Goal: Task Accomplishment & Management: Use online tool/utility

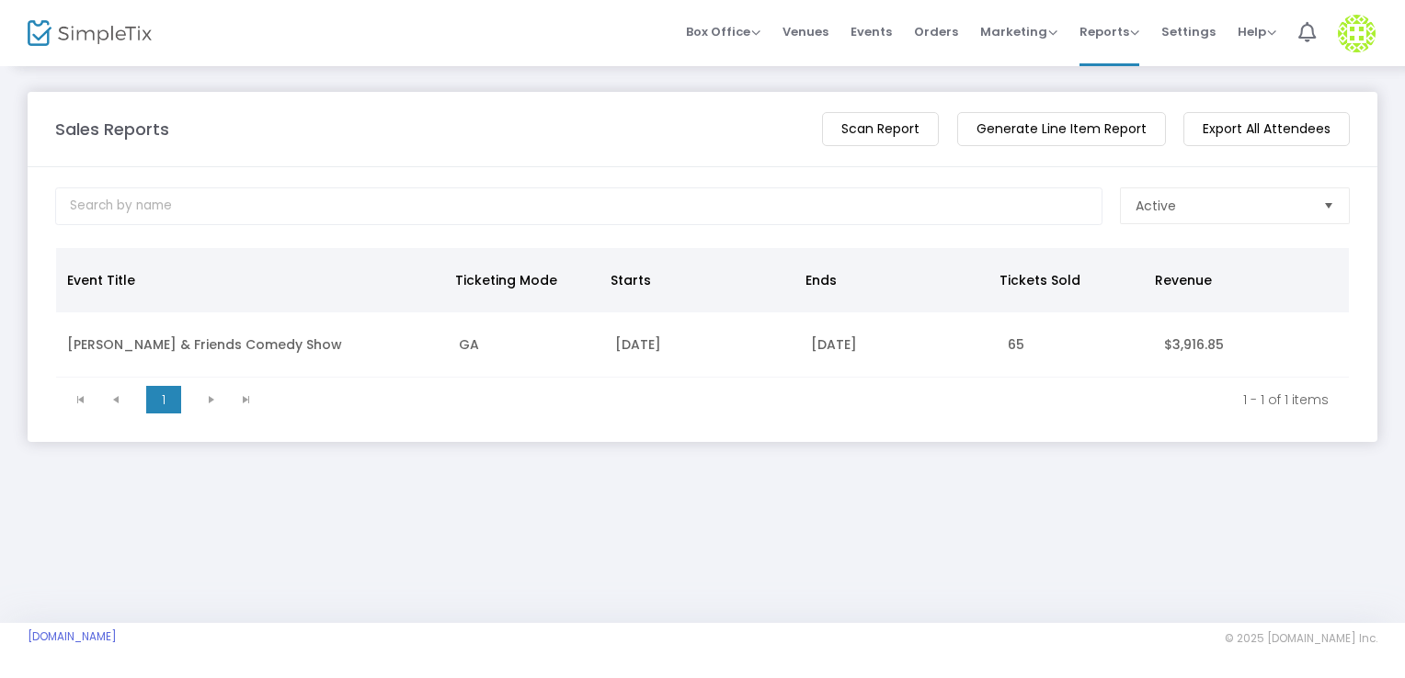
click at [950, 30] on span "Orders" at bounding box center [936, 31] width 44 height 47
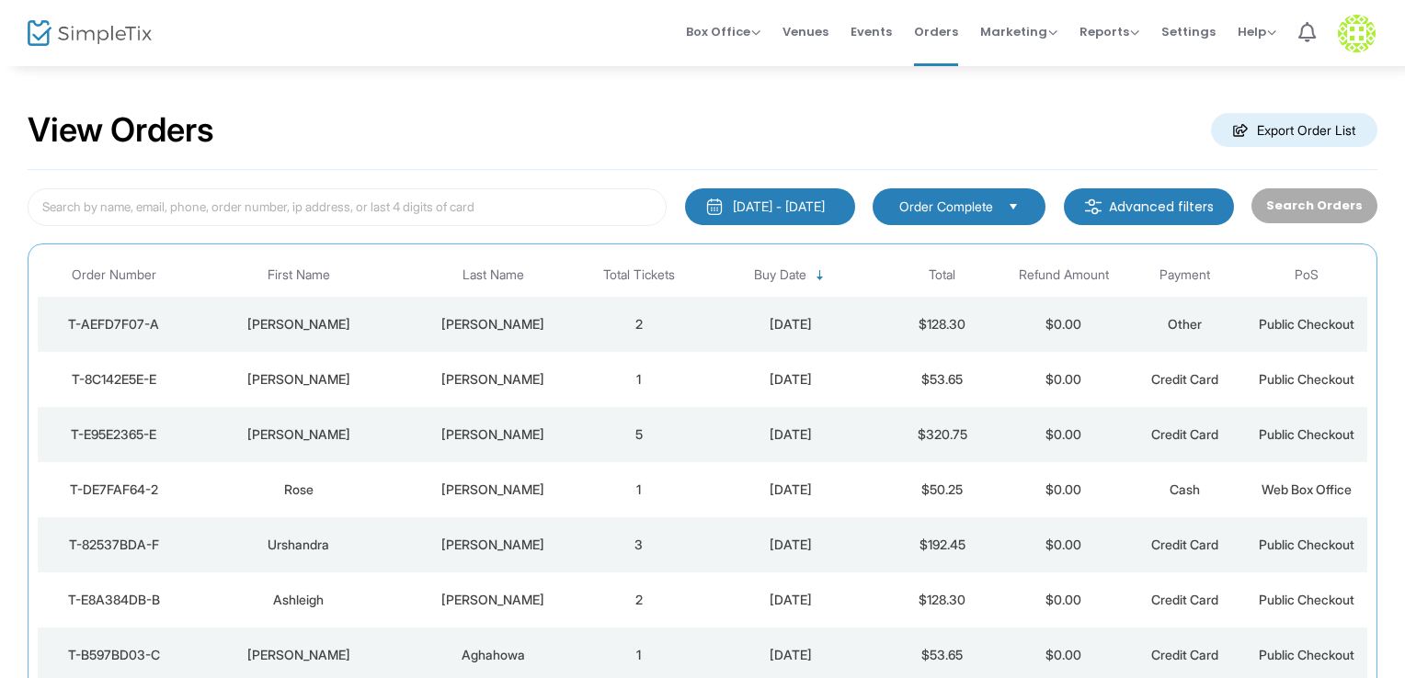
click at [328, 323] on div "[PERSON_NAME]" at bounding box center [299, 324] width 210 height 18
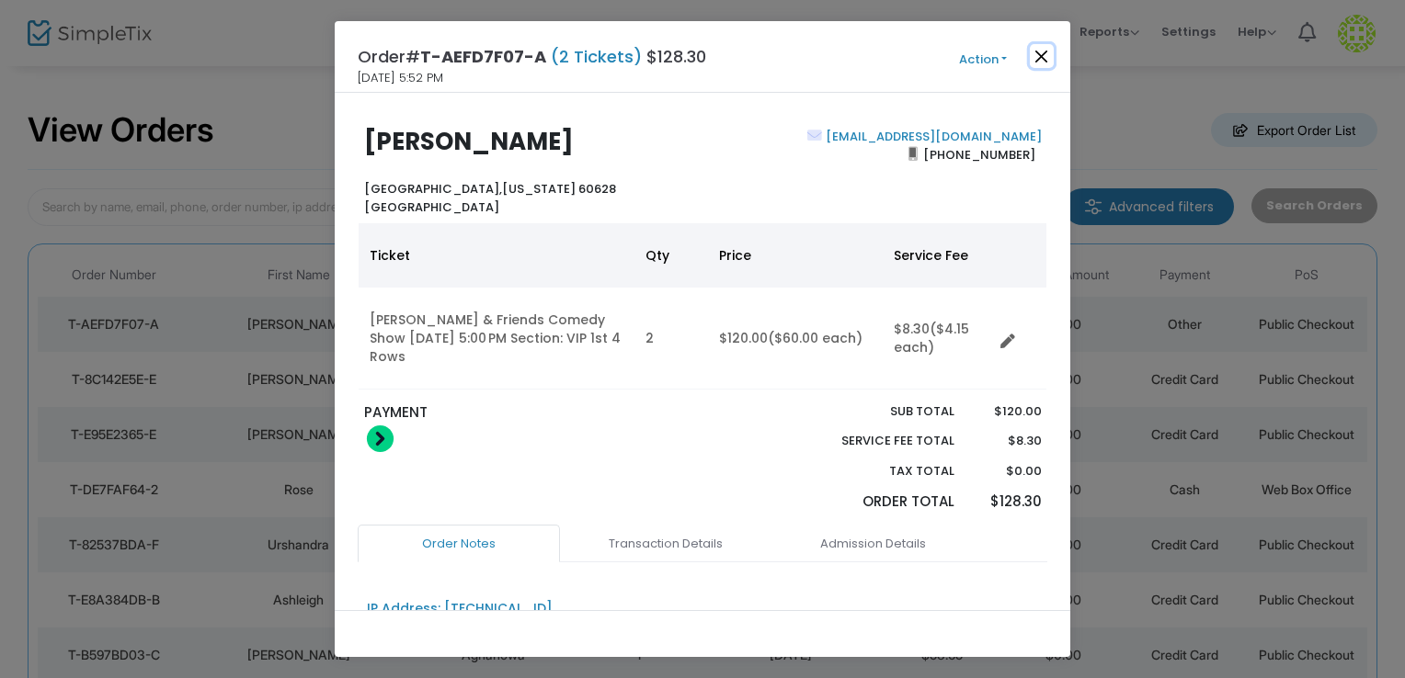
click at [1048, 61] on button "Close" at bounding box center [1042, 56] width 24 height 24
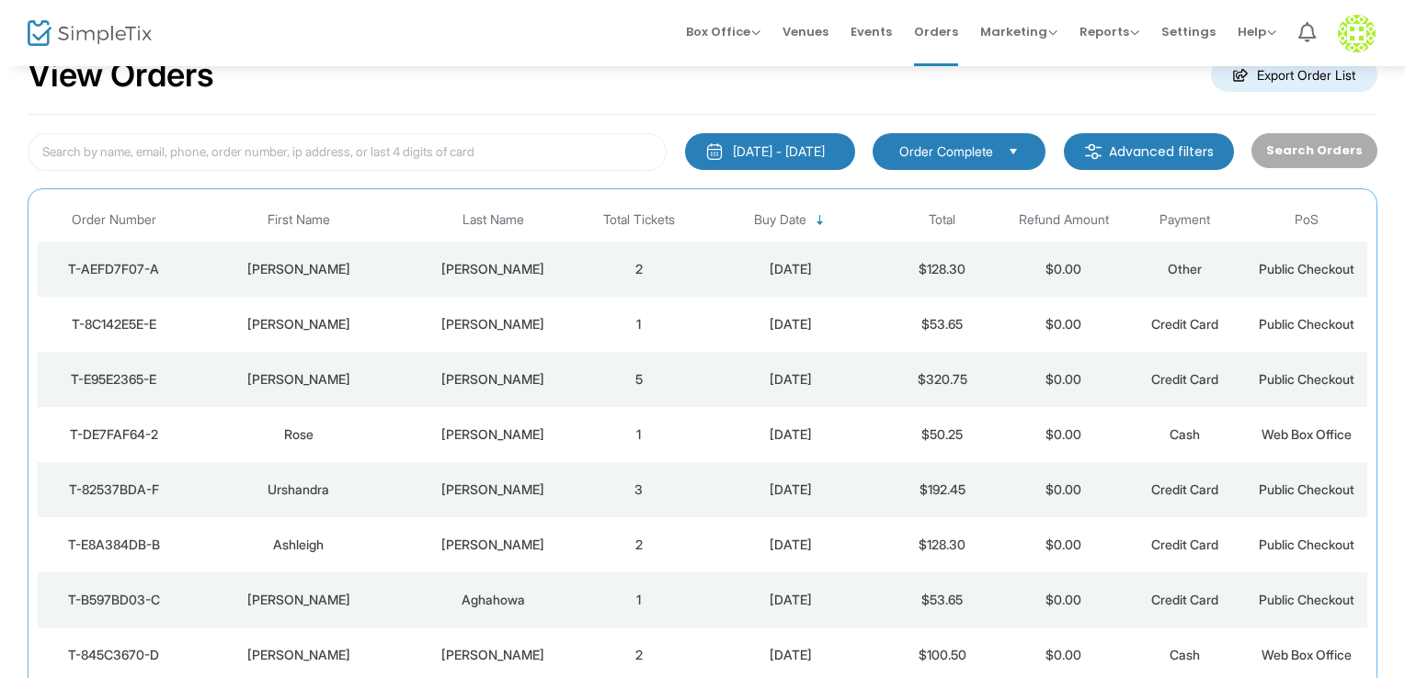
scroll to position [63, 0]
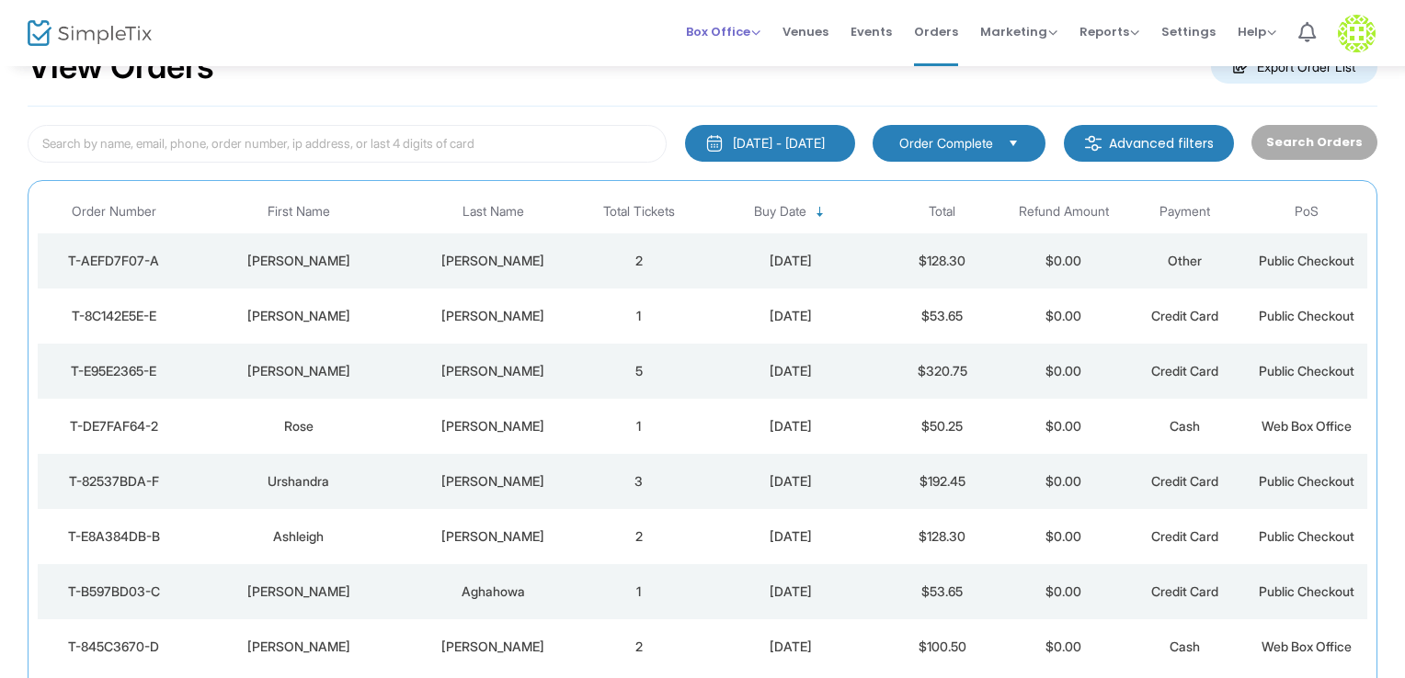
click at [721, 24] on span "Box Office" at bounding box center [723, 31] width 74 height 17
click at [751, 60] on li "Sell Tickets" at bounding box center [751, 62] width 131 height 36
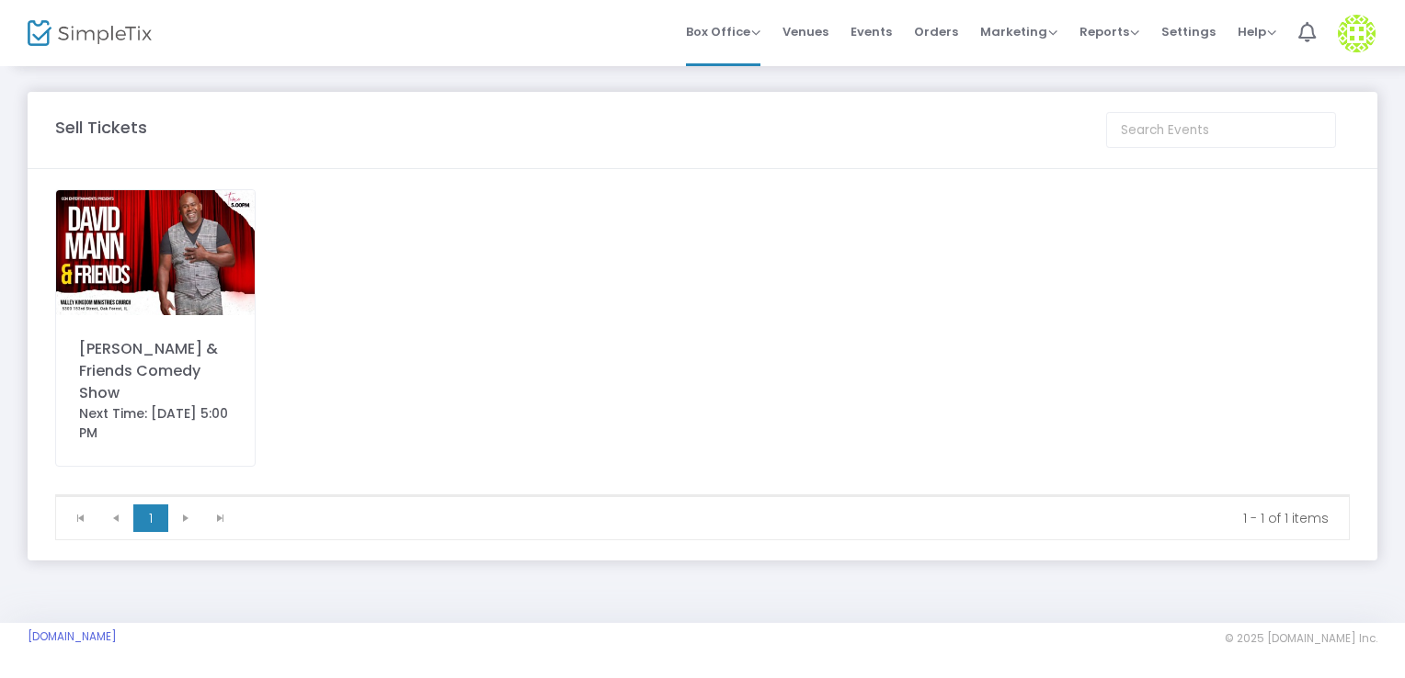
click at [198, 248] on img at bounding box center [155, 252] width 199 height 125
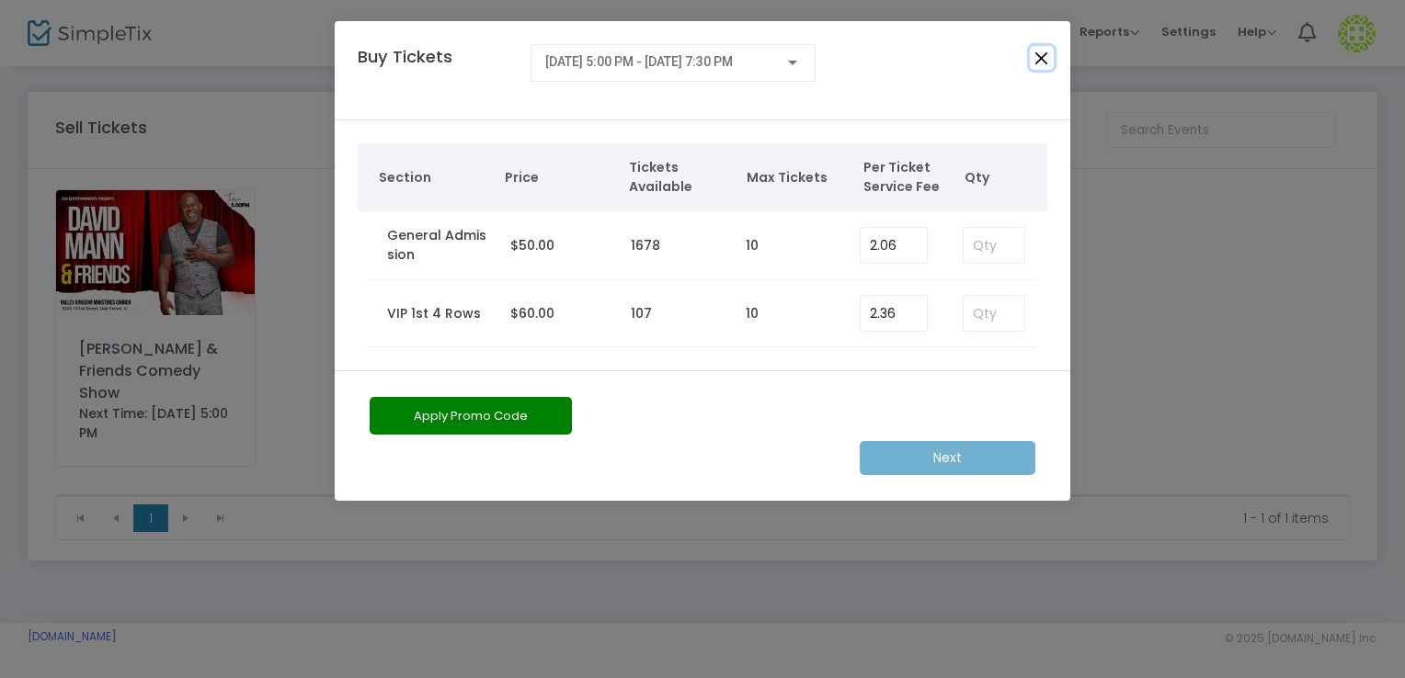
click at [1045, 57] on button "Close" at bounding box center [1042, 58] width 24 height 24
